Goal: Check status: Check status

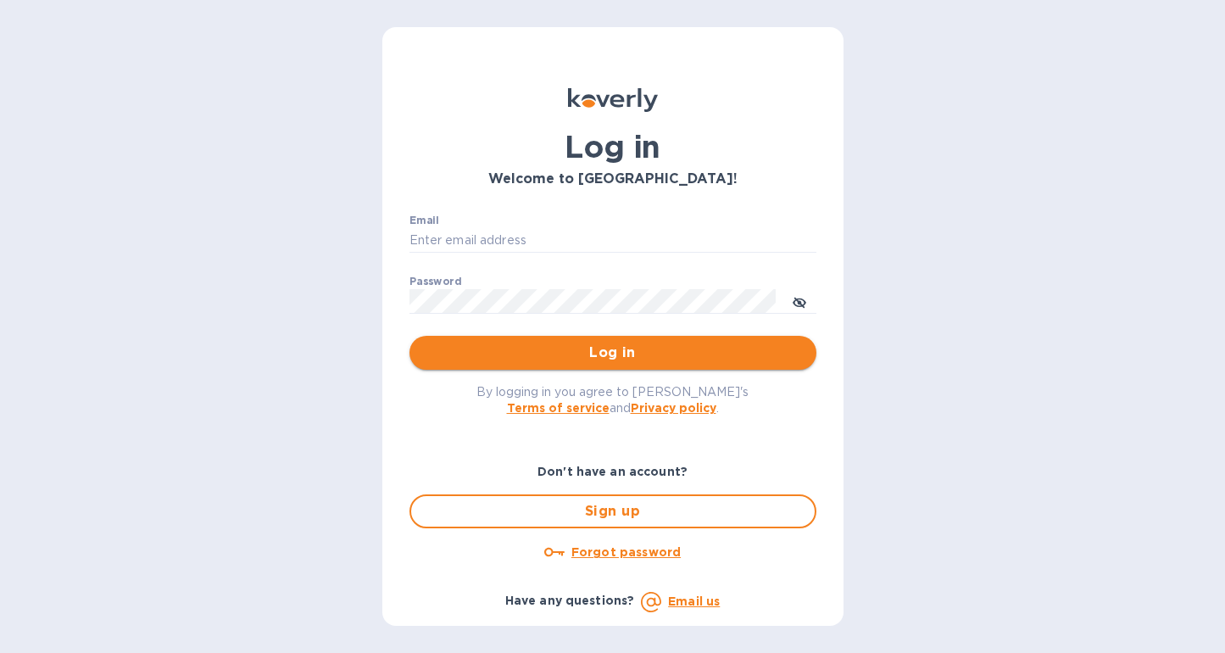
type input "edward@kartash.com"
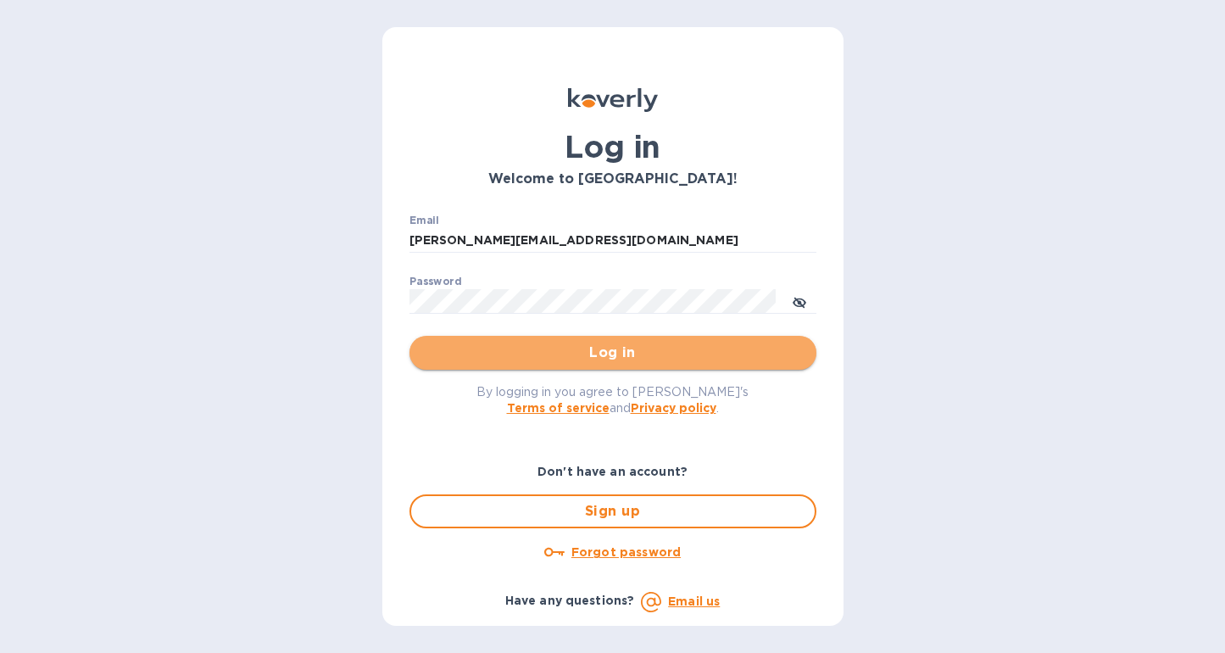
click at [674, 357] on span "Log in" at bounding box center [613, 352] width 380 height 20
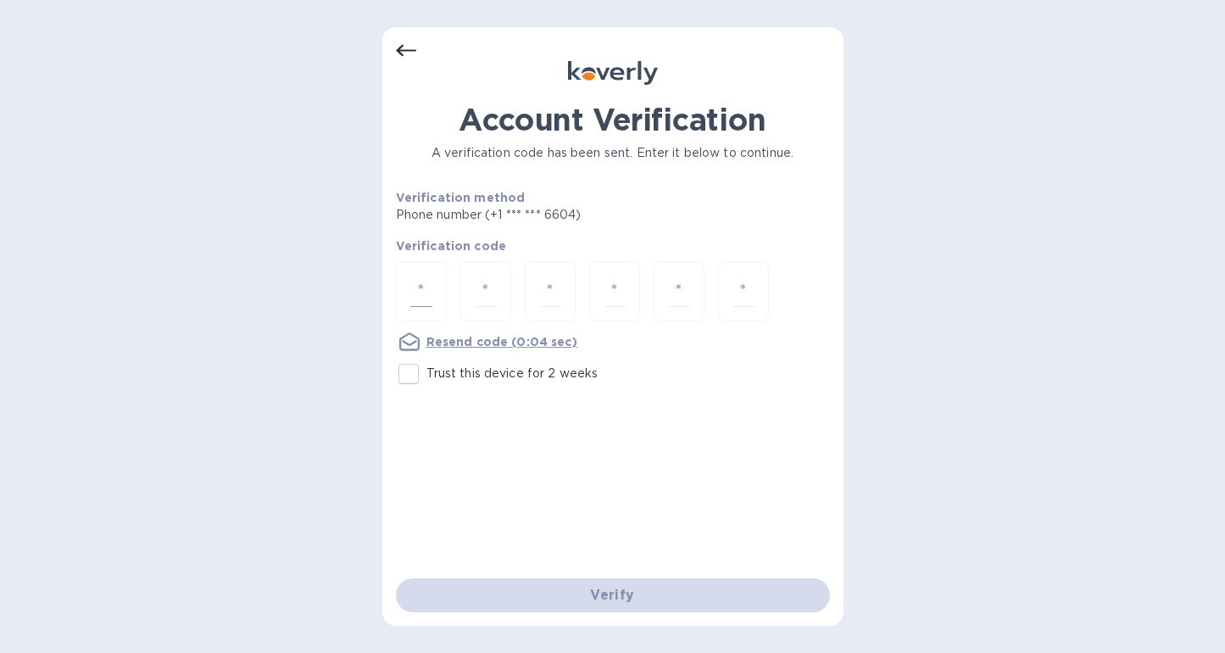
click at [431, 281] on div at bounding box center [421, 291] width 51 height 60
type input "7"
type input "3"
type input "6"
type input "2"
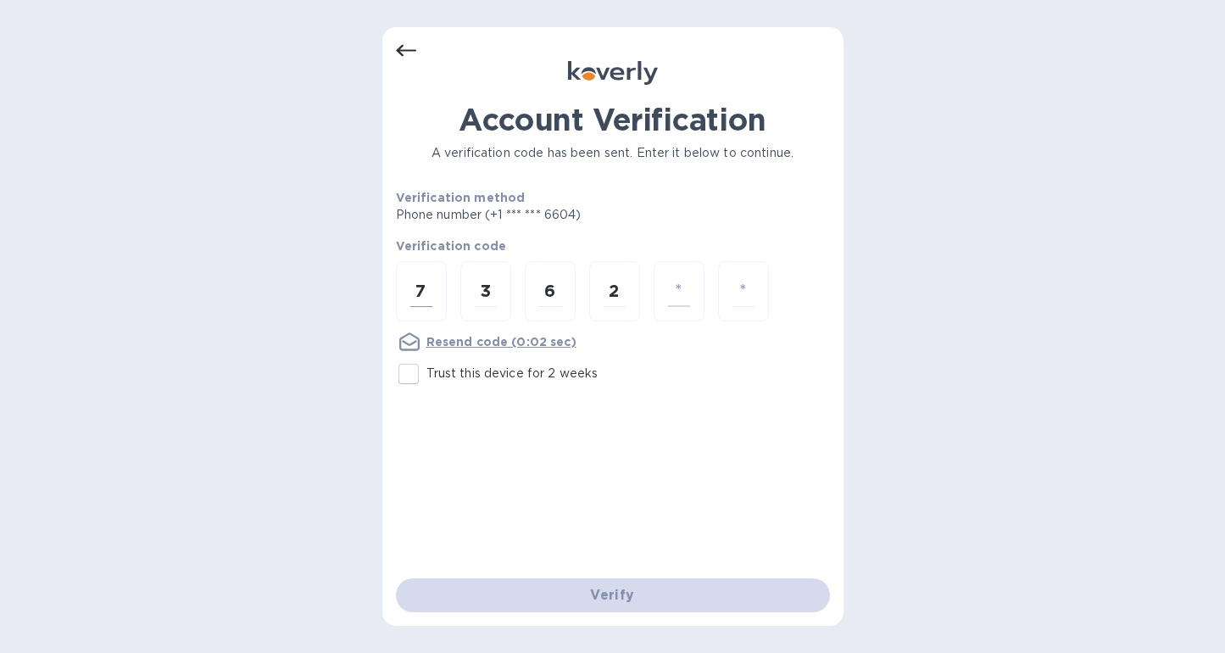
type input "2"
type input "9"
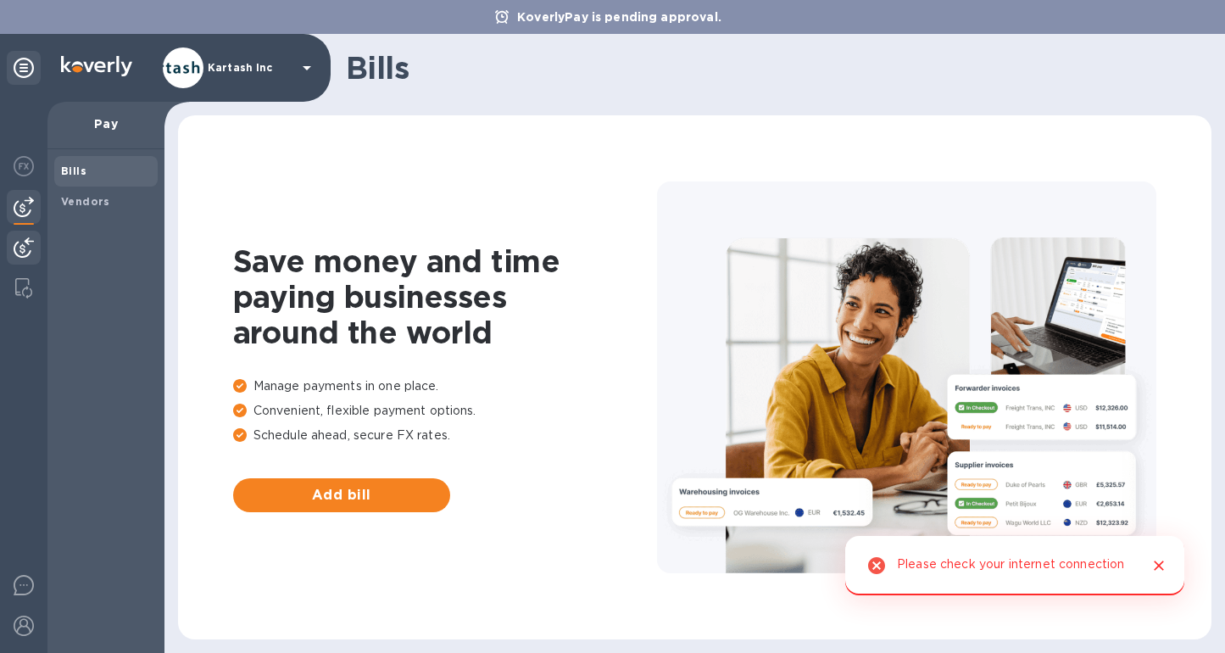
click at [31, 247] on img at bounding box center [24, 247] width 20 height 20
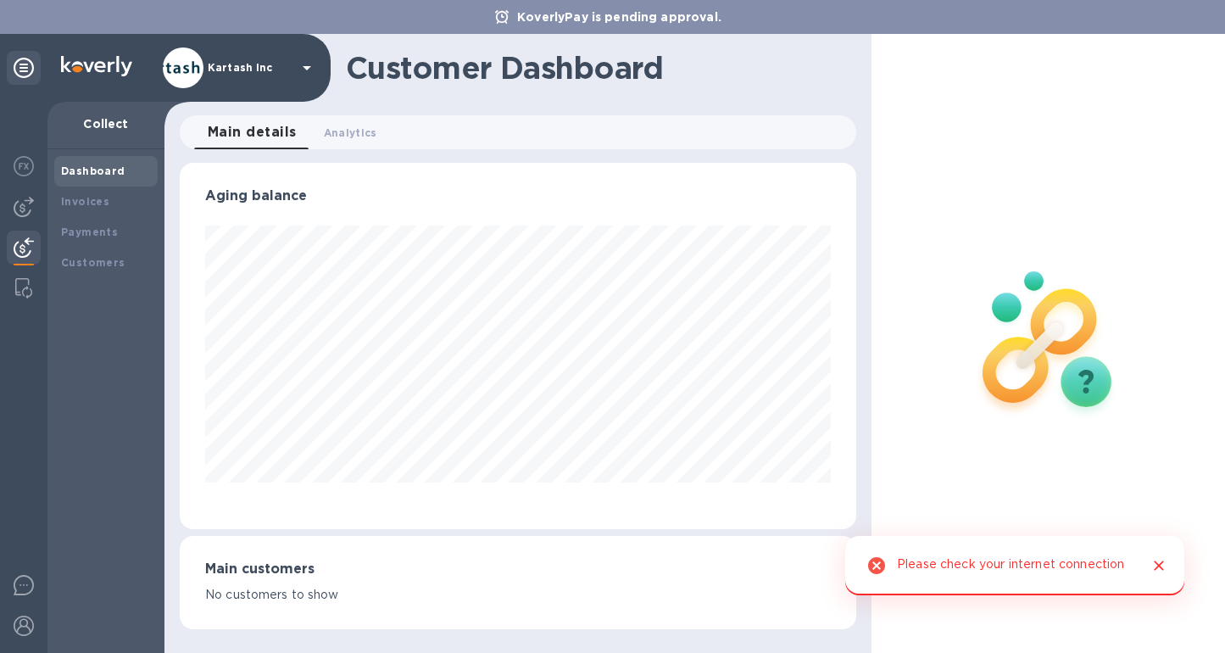
scroll to position [366, 676]
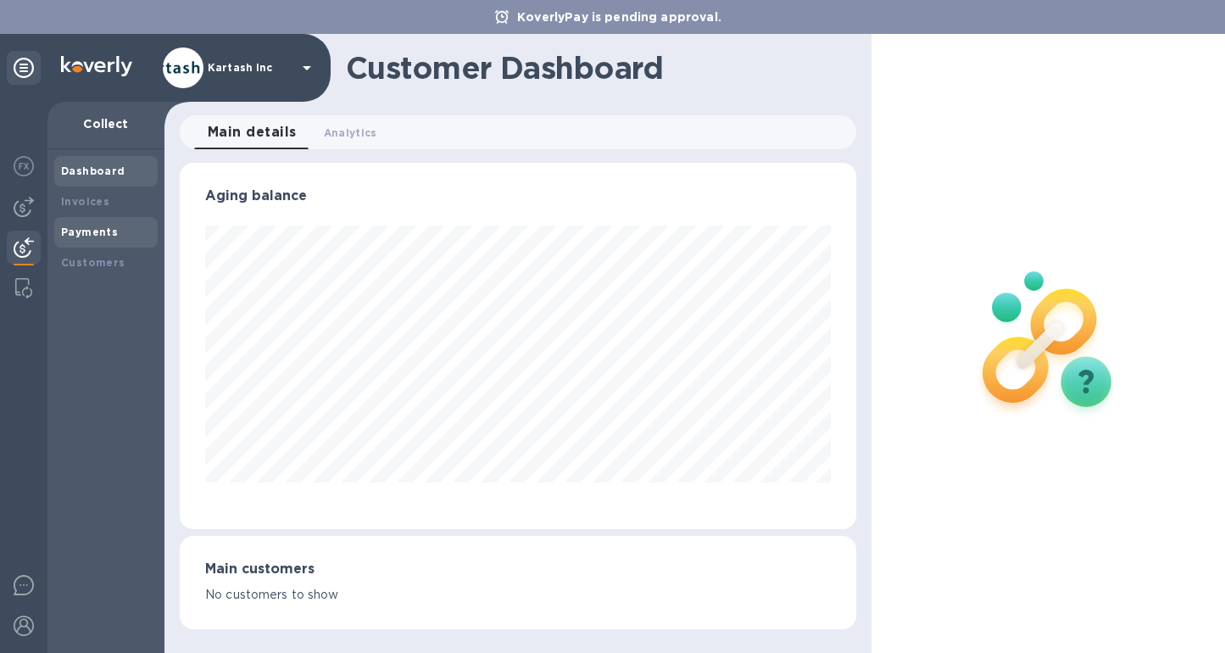
click at [111, 229] on b "Payments" at bounding box center [89, 231] width 57 height 13
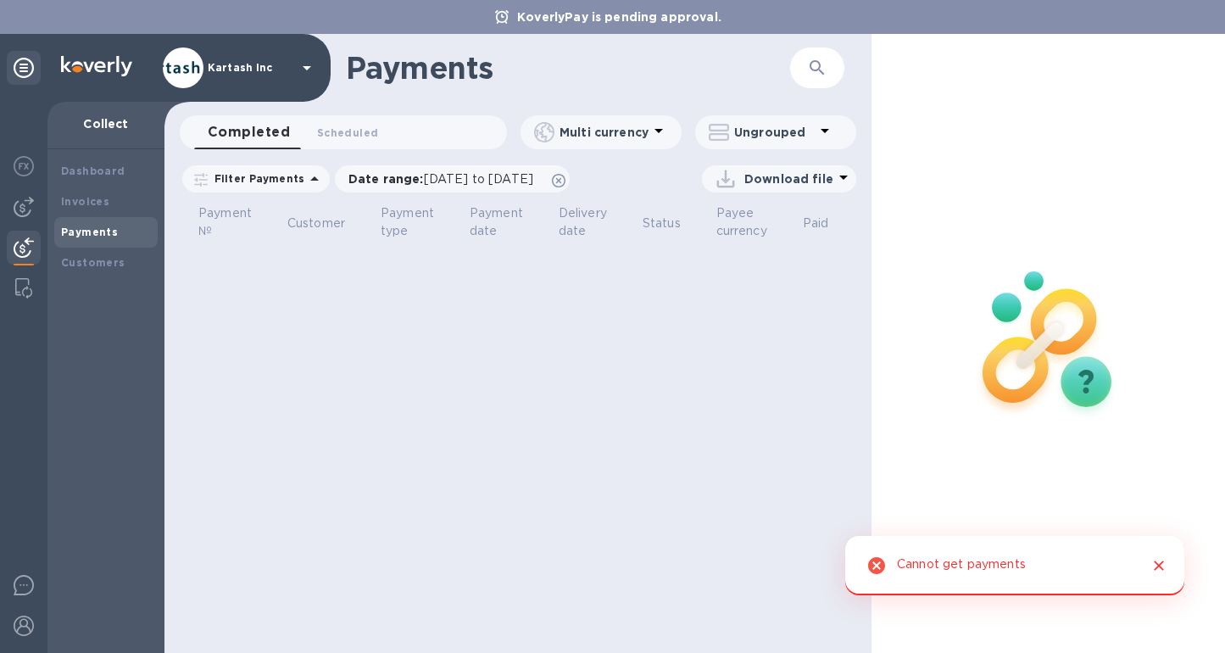
click at [1159, 566] on icon "Close" at bounding box center [1159, 565] width 10 height 10
